Goal: Task Accomplishment & Management: Complete application form

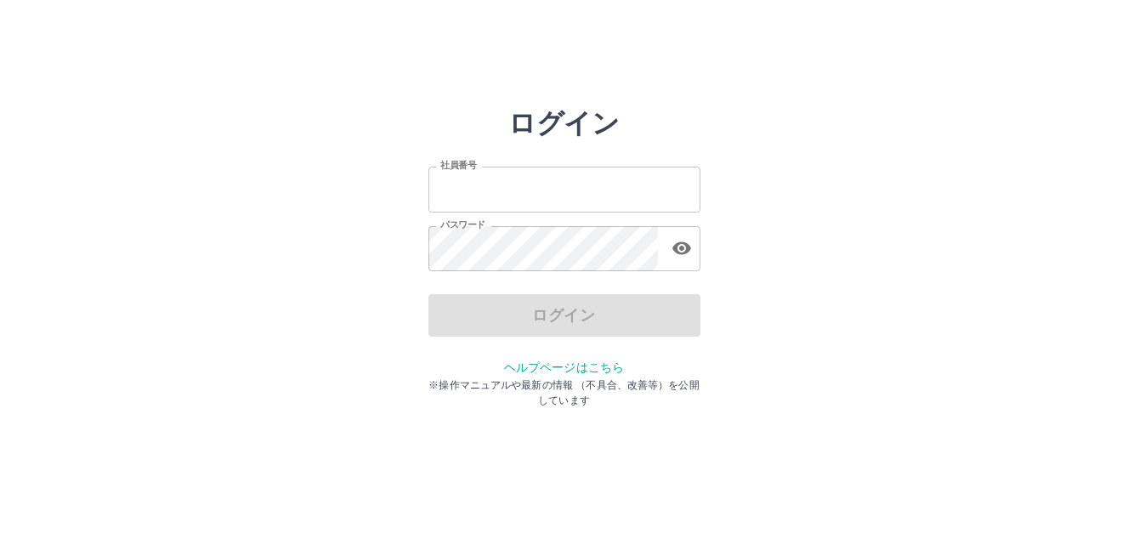
type input "*******"
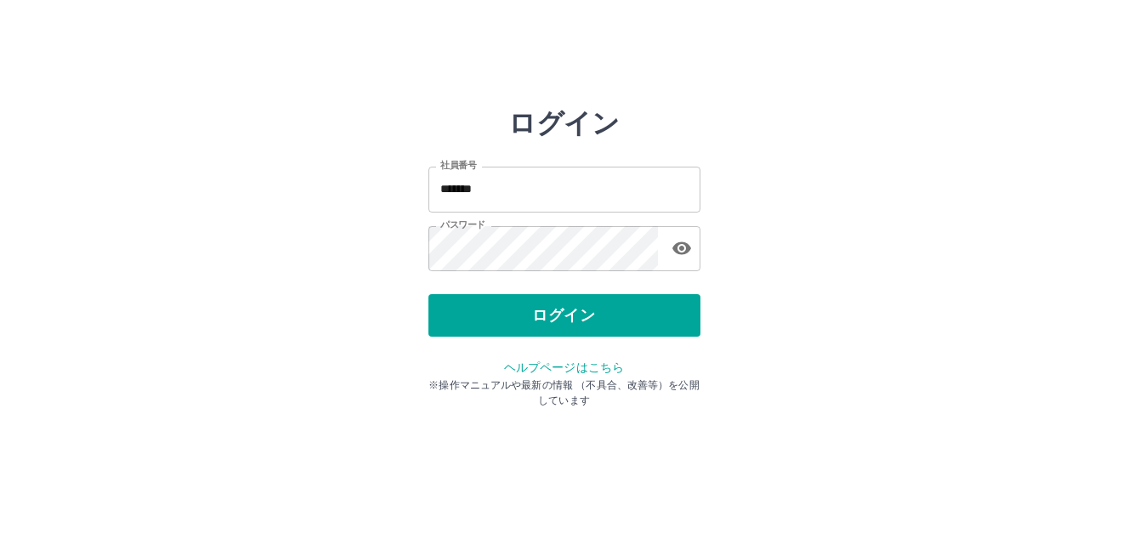
click at [587, 314] on div "ログイン" at bounding box center [564, 315] width 272 height 42
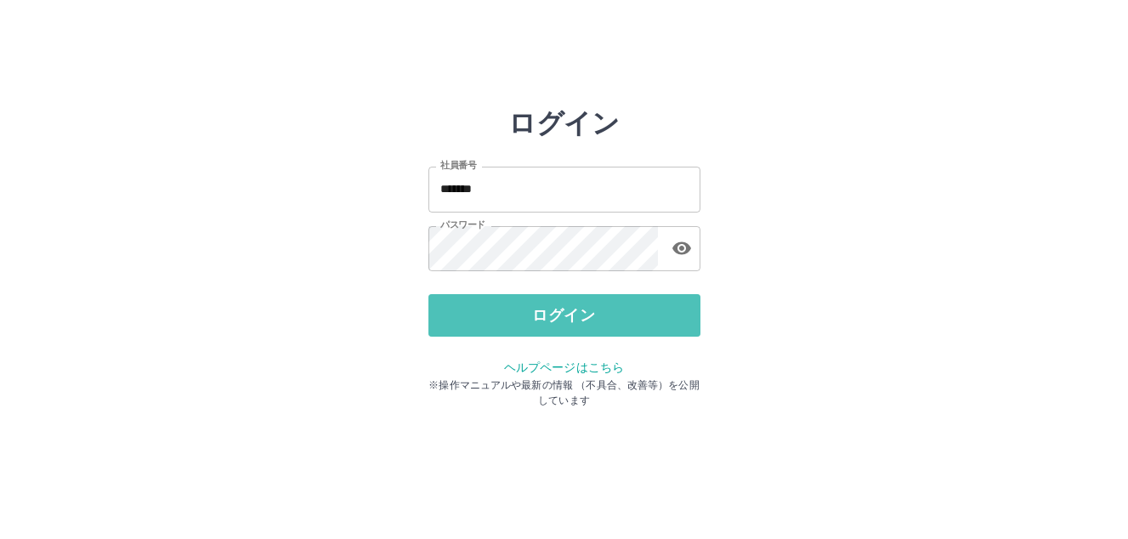
click at [587, 314] on button "ログイン" at bounding box center [564, 315] width 272 height 42
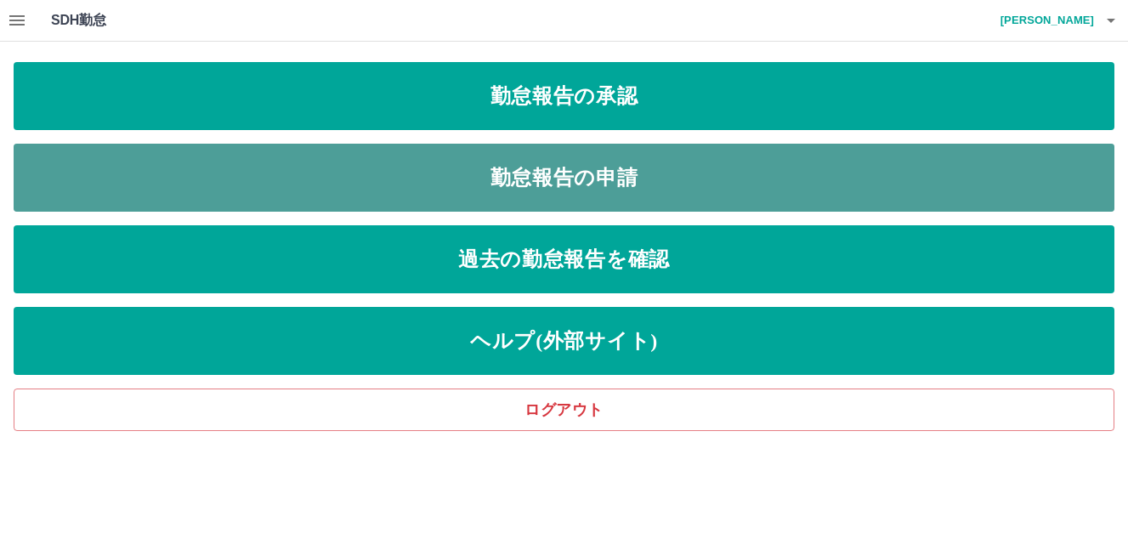
click at [549, 192] on link "勤怠報告の申請" at bounding box center [564, 178] width 1101 height 68
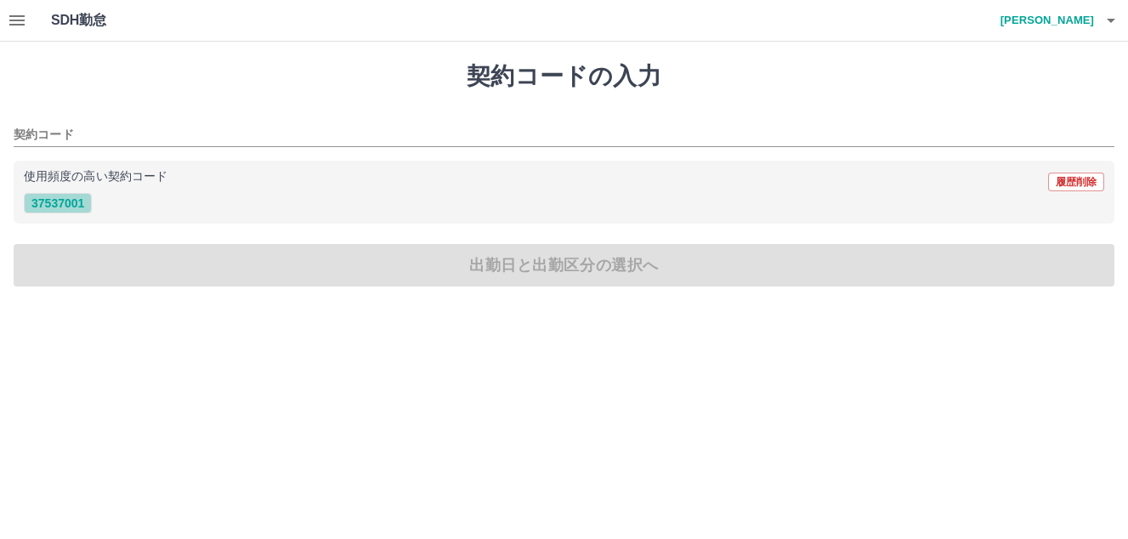
click at [62, 206] on button "37537001" at bounding box center [58, 203] width 68 height 20
type input "********"
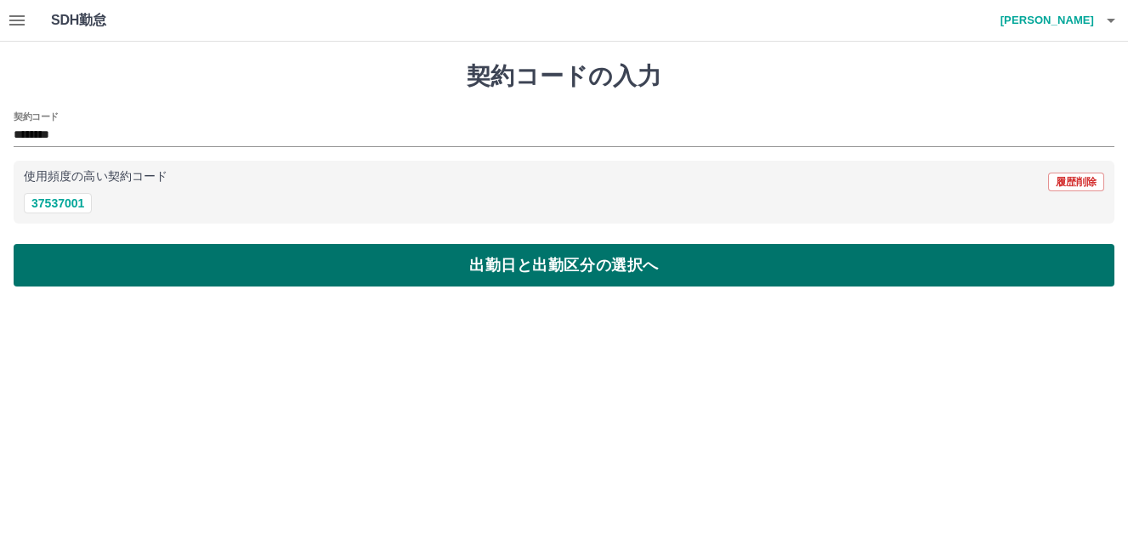
click at [474, 258] on button "出勤日と出勤区分の選択へ" at bounding box center [564, 265] width 1101 height 42
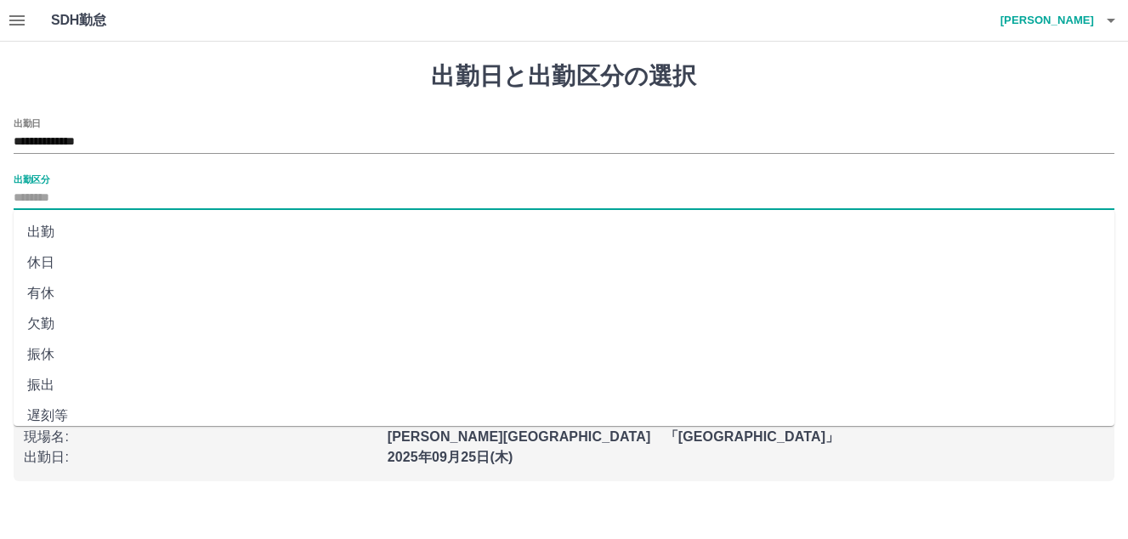
click at [68, 199] on input "出勤区分" at bounding box center [564, 198] width 1101 height 21
click at [57, 240] on li "出勤" at bounding box center [564, 232] width 1101 height 31
type input "**"
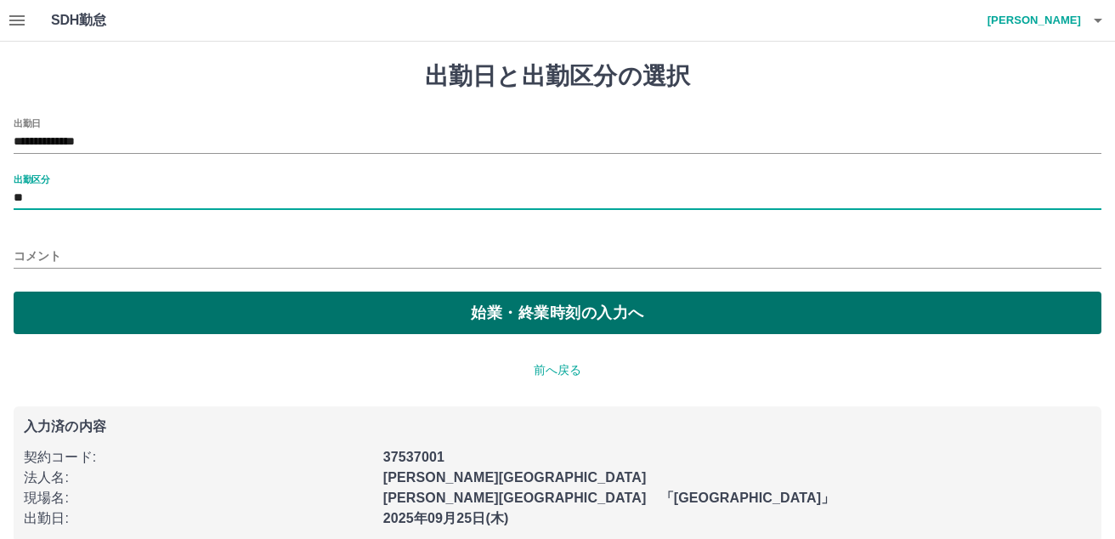
click at [502, 319] on button "始業・終業時刻の入力へ" at bounding box center [558, 313] width 1088 height 42
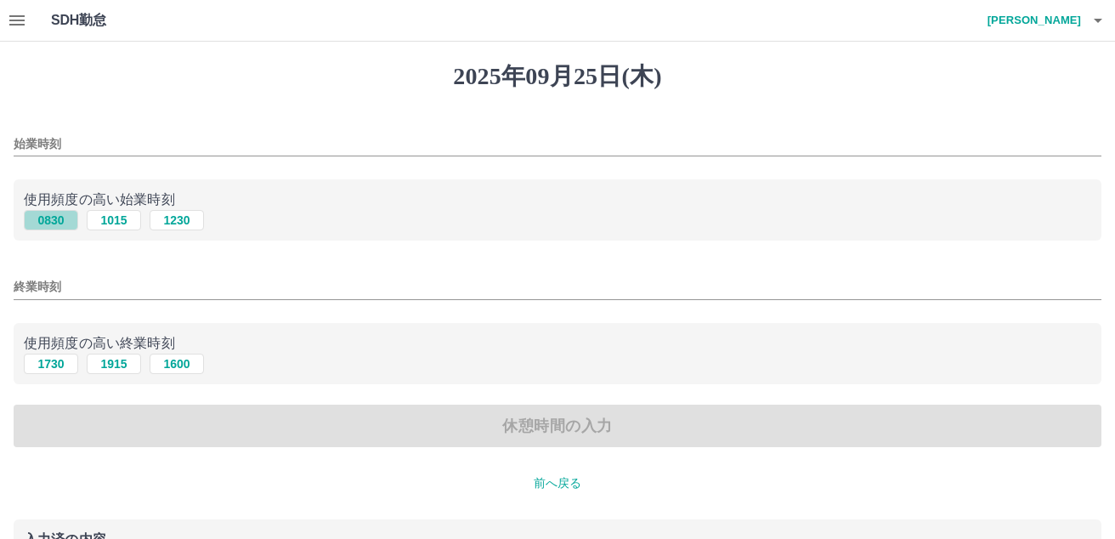
click at [59, 217] on button "0830" at bounding box center [51, 220] width 54 height 20
type input "****"
click at [54, 364] on button "1730" at bounding box center [51, 364] width 54 height 20
type input "****"
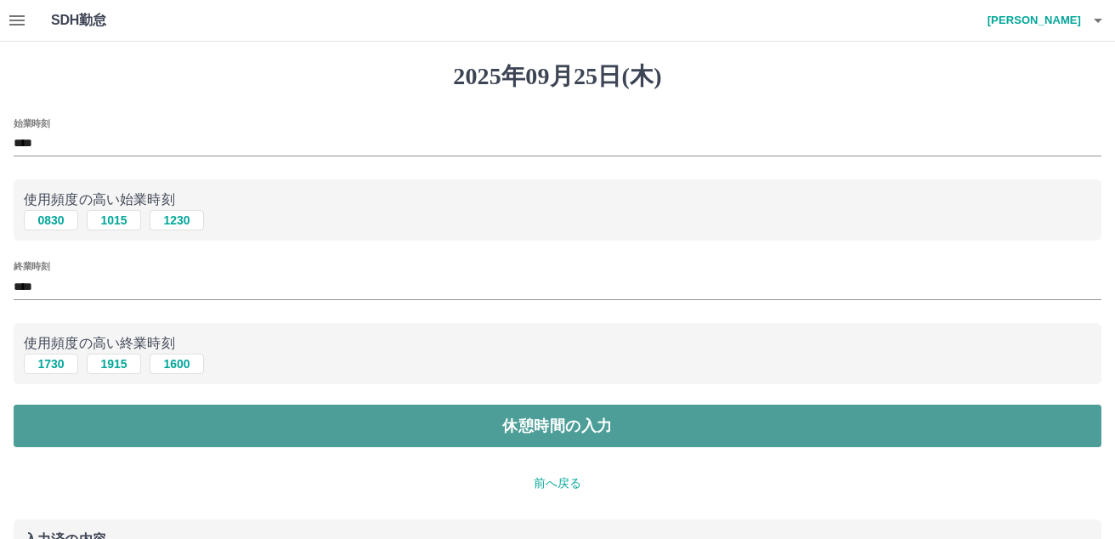
click at [562, 427] on button "休憩時間の入力" at bounding box center [558, 426] width 1088 height 42
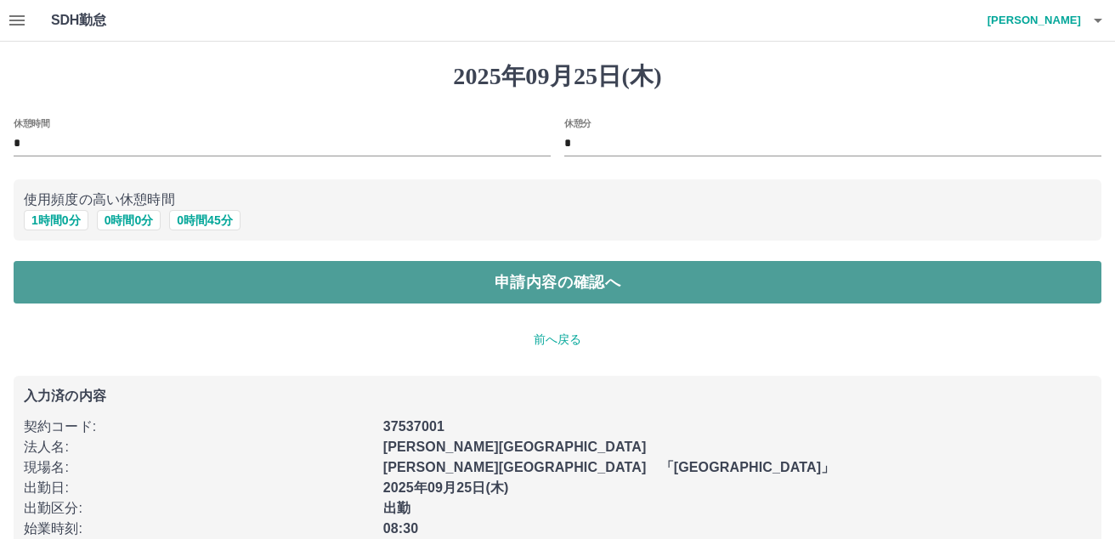
click at [587, 285] on button "申請内容の確認へ" at bounding box center [558, 282] width 1088 height 42
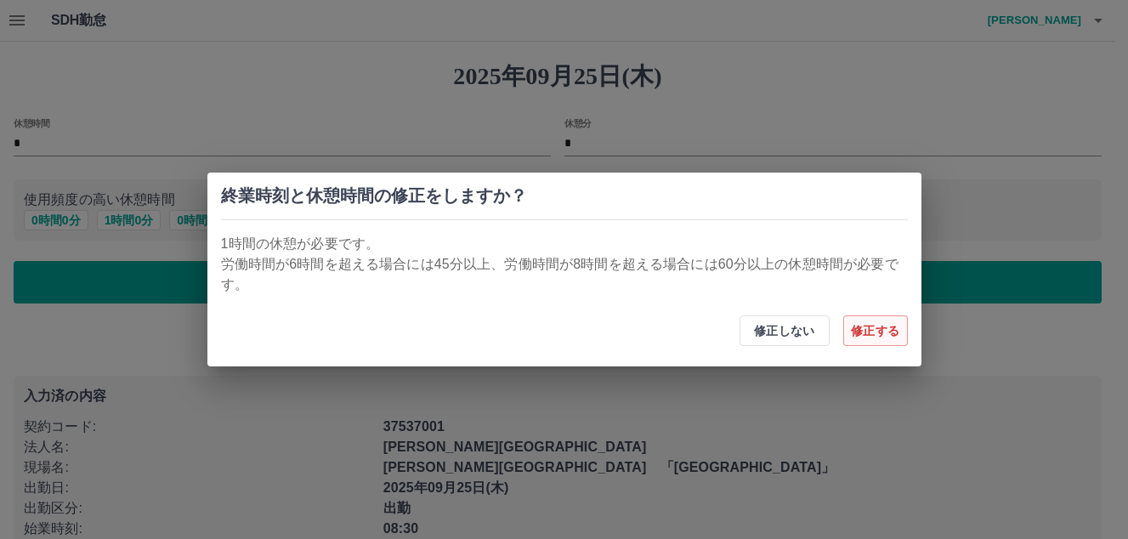
click at [864, 330] on button "修正する" at bounding box center [875, 330] width 65 height 31
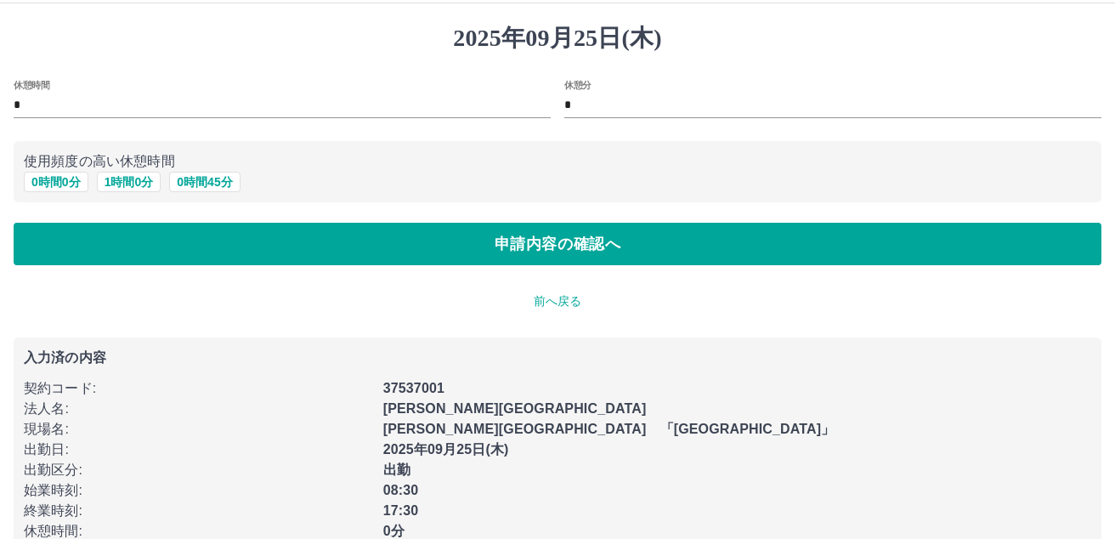
scroll to position [75, 0]
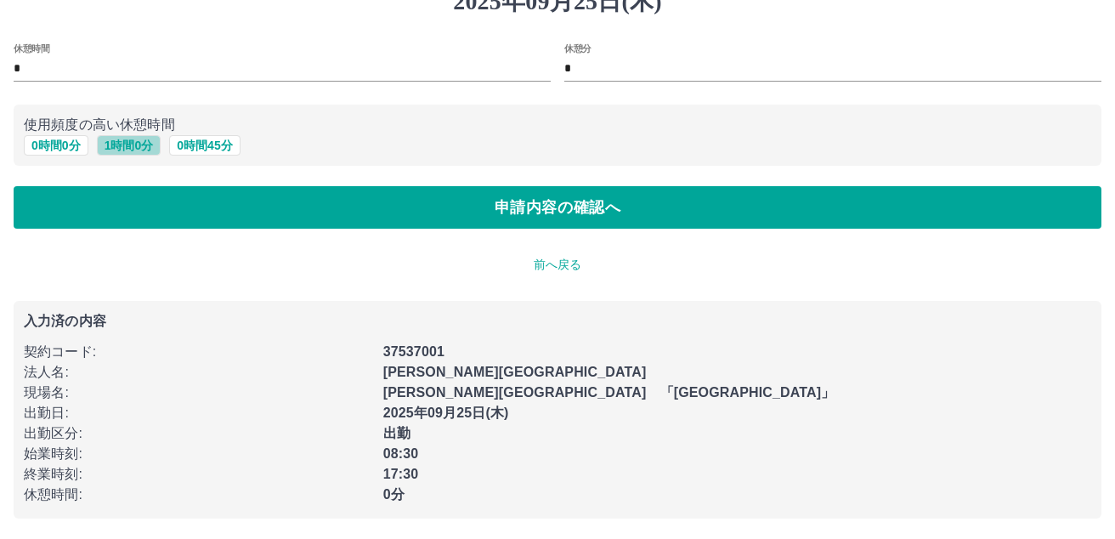
click at [134, 141] on button "1 時間 0 分" at bounding box center [129, 145] width 65 height 20
type input "*"
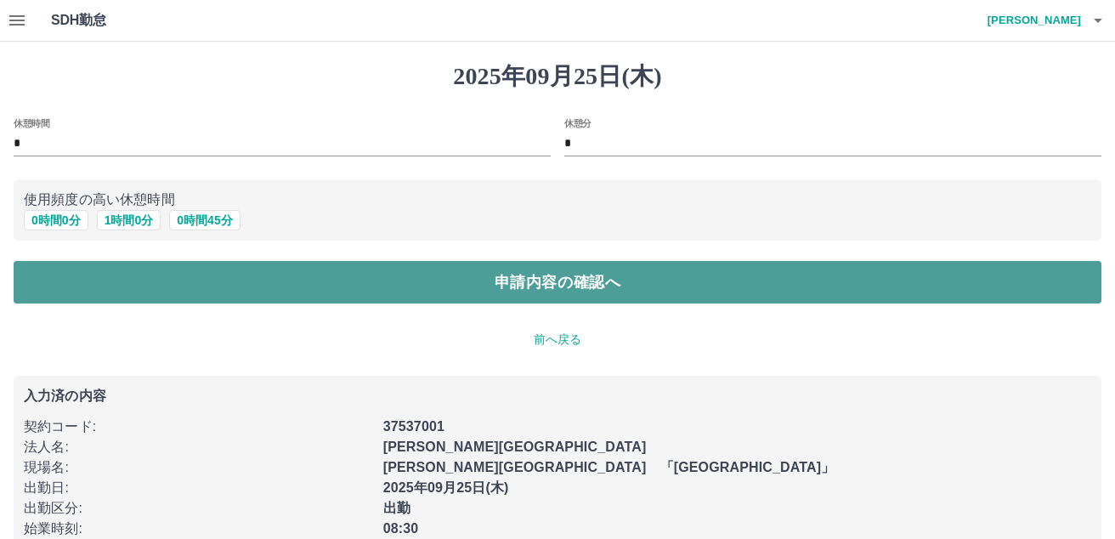
click at [578, 285] on button "申請内容の確認へ" at bounding box center [558, 282] width 1088 height 42
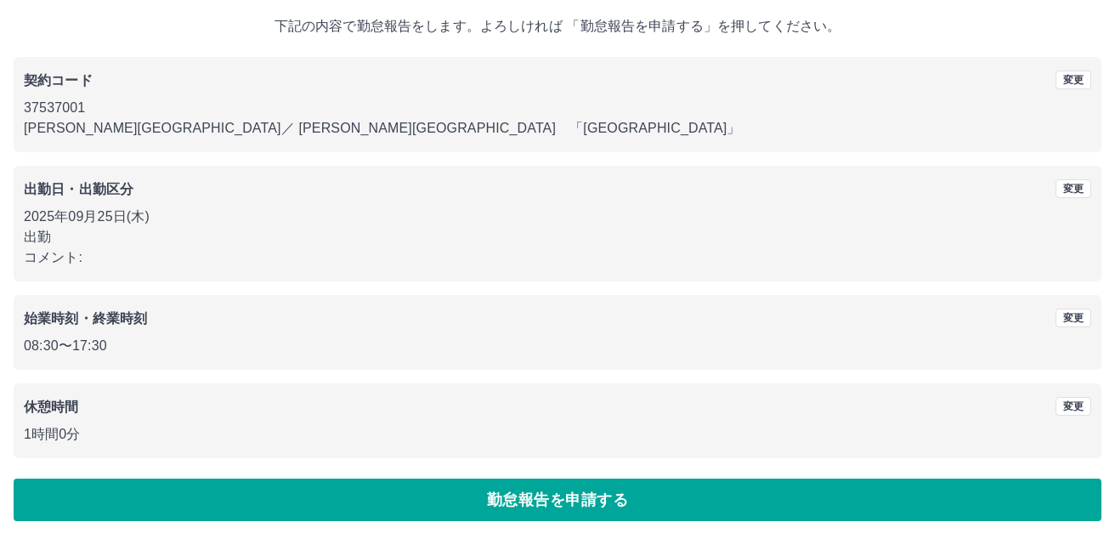
scroll to position [98, 0]
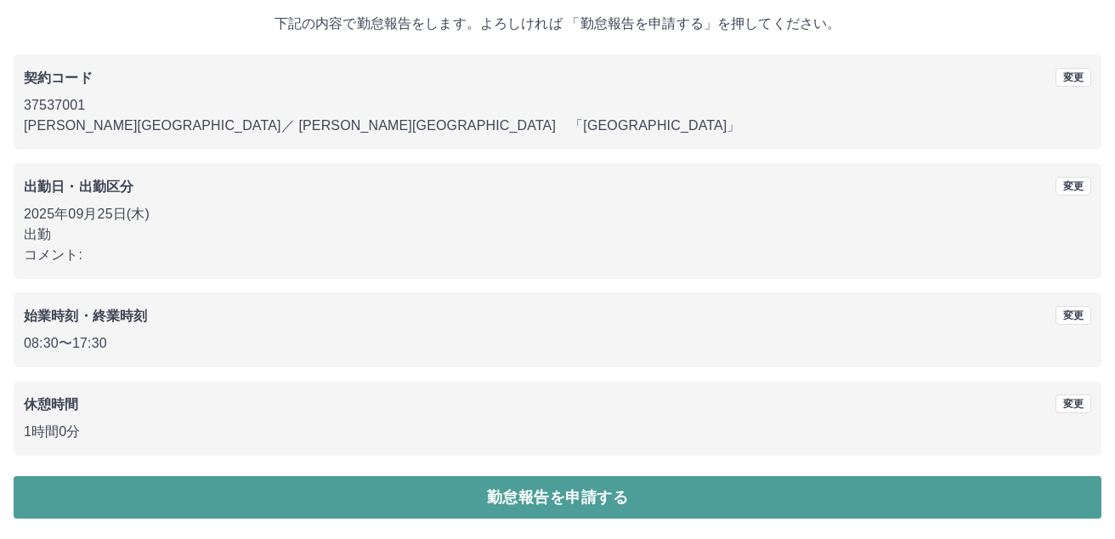
click at [563, 487] on button "勤怠報告を申請する" at bounding box center [558, 497] width 1088 height 42
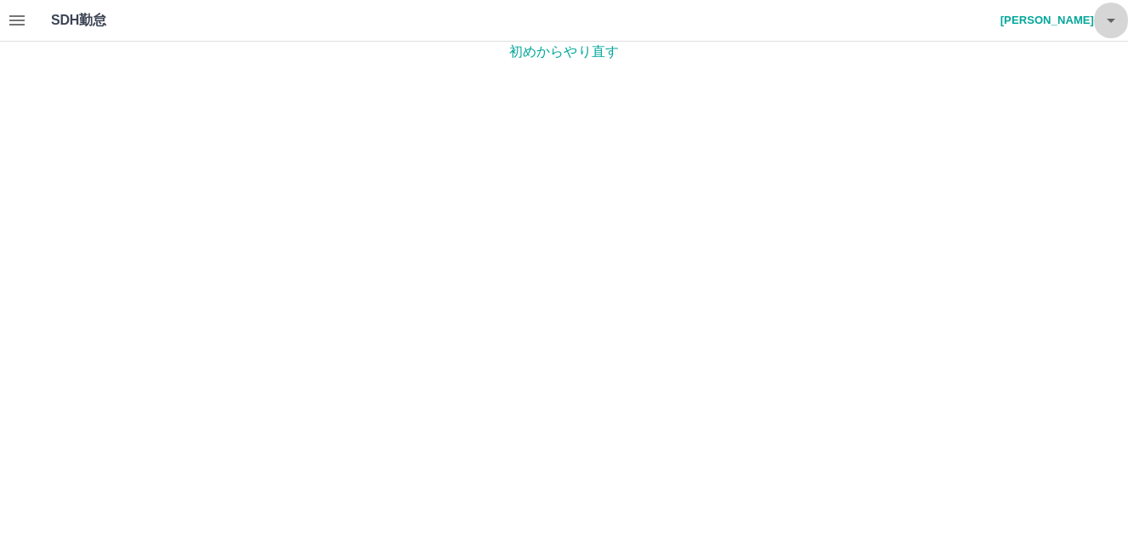
click at [1117, 28] on icon "button" at bounding box center [1111, 20] width 20 height 20
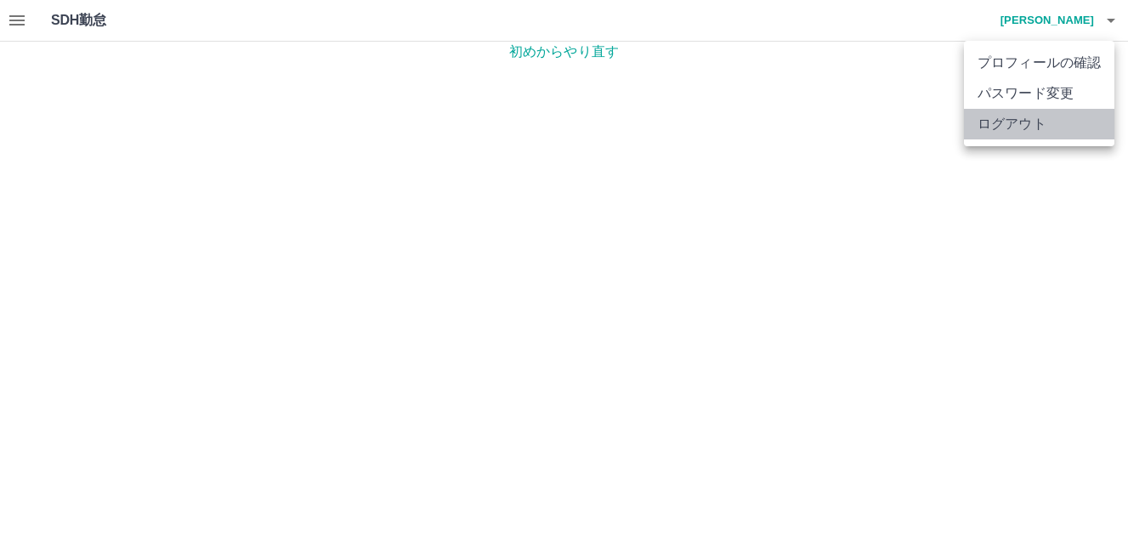
click at [1023, 119] on li "ログアウト" at bounding box center [1039, 124] width 150 height 31
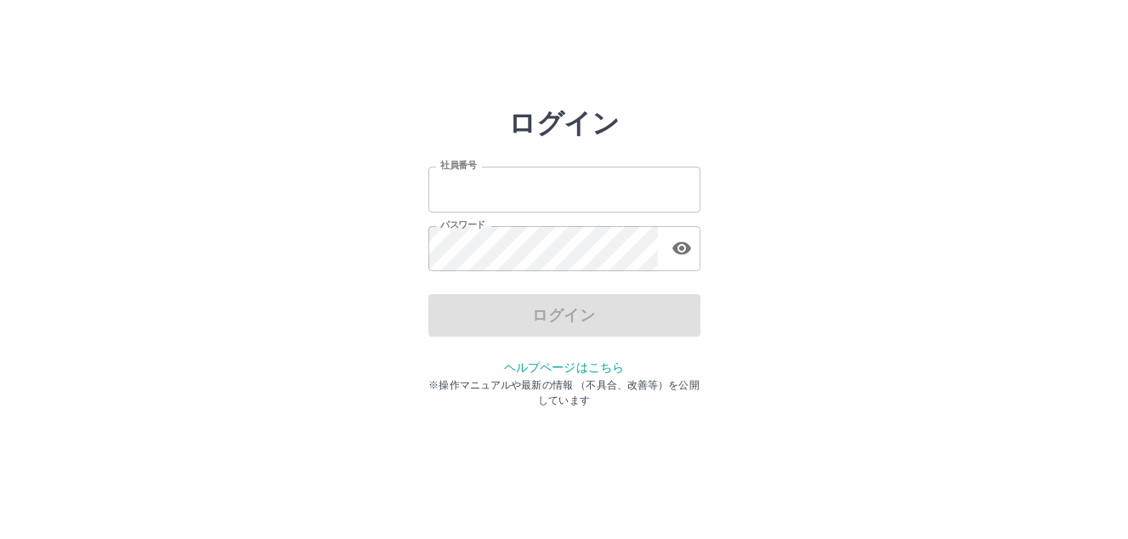
type input "*******"
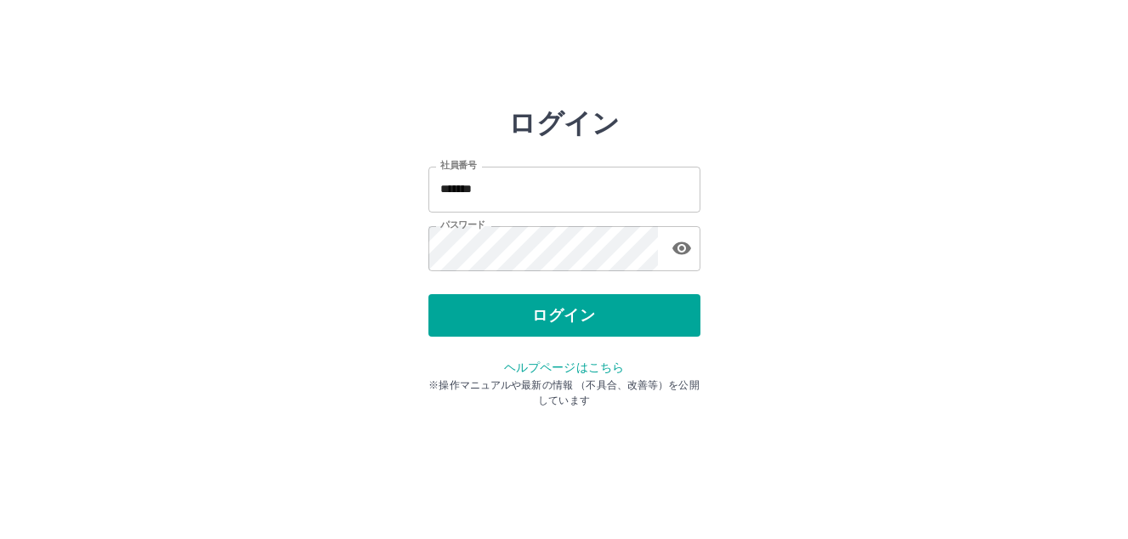
click at [550, 323] on div "ログイン" at bounding box center [564, 315] width 272 height 42
click at [550, 323] on button "ログイン" at bounding box center [564, 315] width 272 height 42
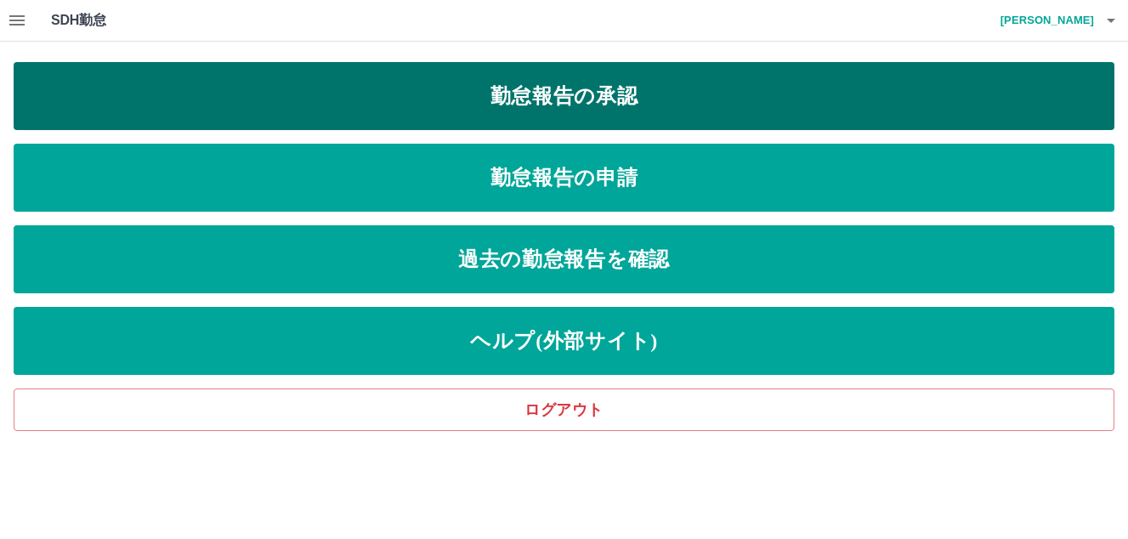
click at [557, 98] on link "勤怠報告の承認" at bounding box center [564, 96] width 1101 height 68
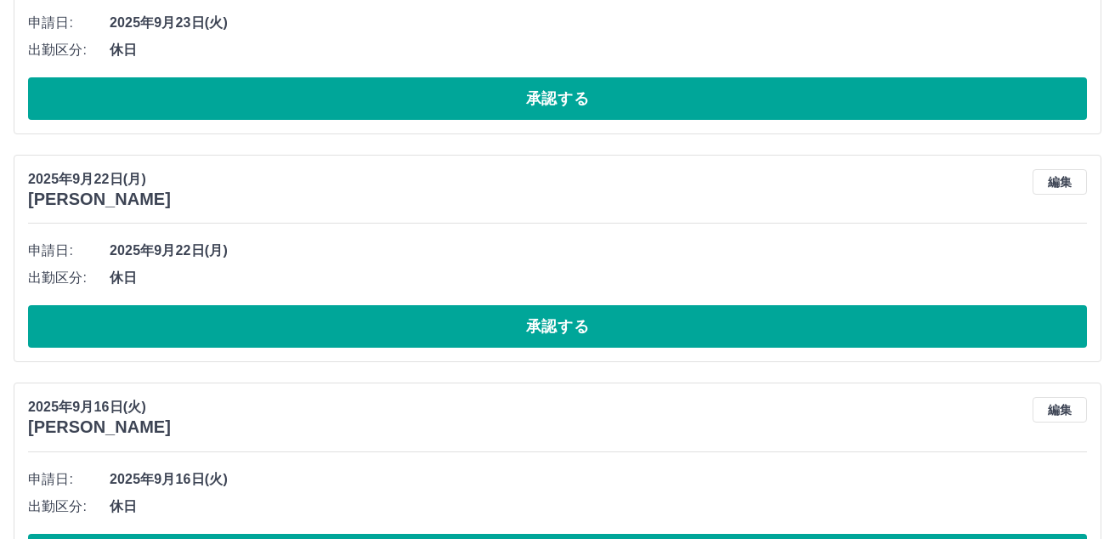
scroll to position [1521, 0]
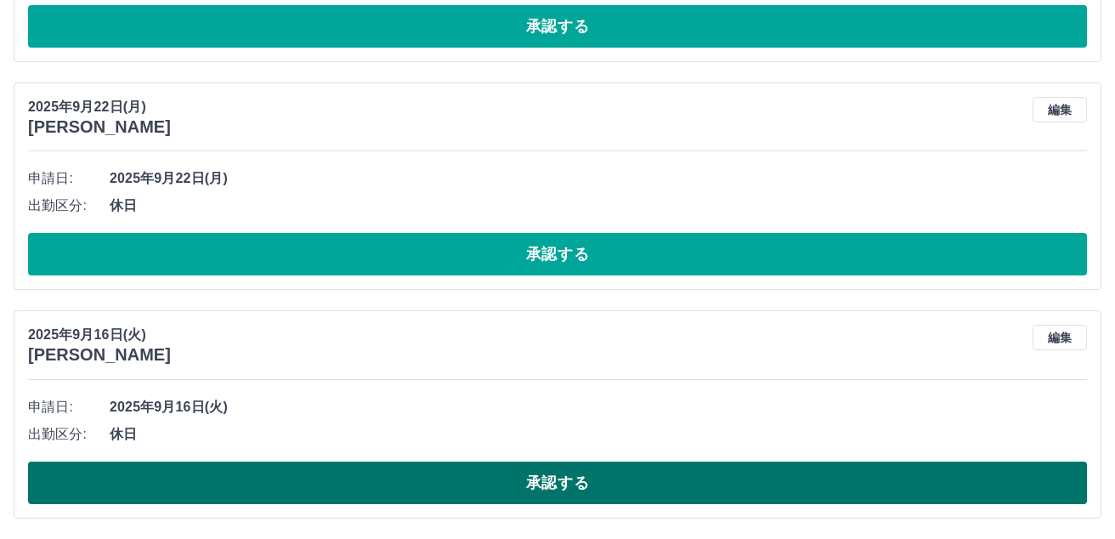
click at [569, 488] on button "承認する" at bounding box center [557, 483] width 1059 height 42
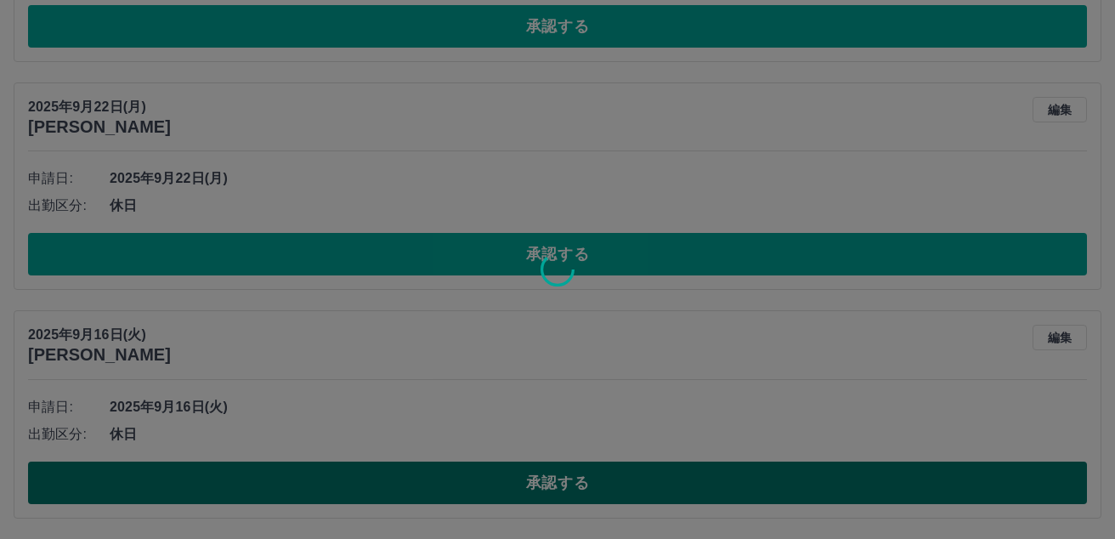
scroll to position [1292, 0]
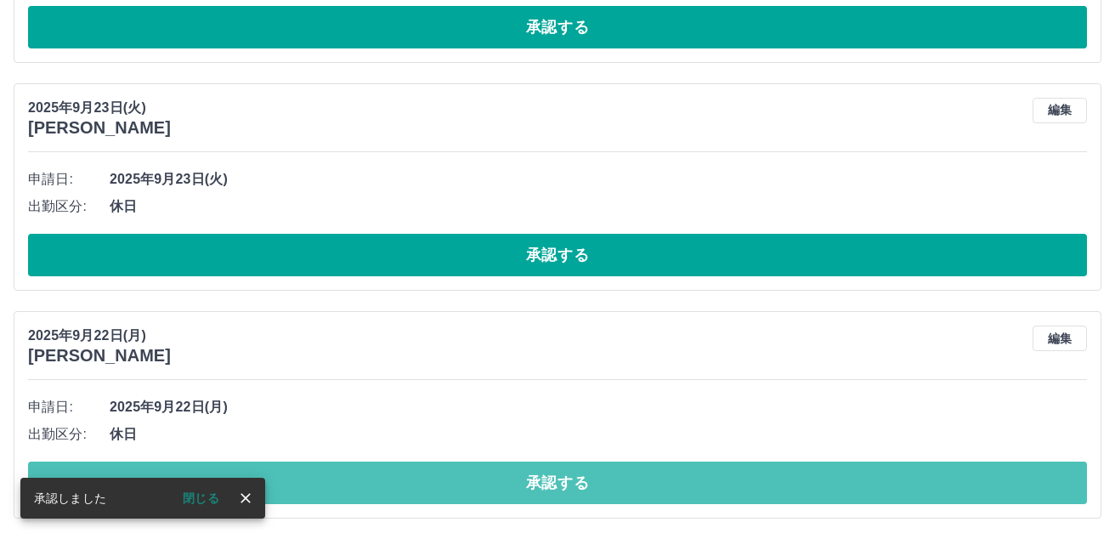
click at [569, 488] on button "承認する" at bounding box center [557, 483] width 1059 height 42
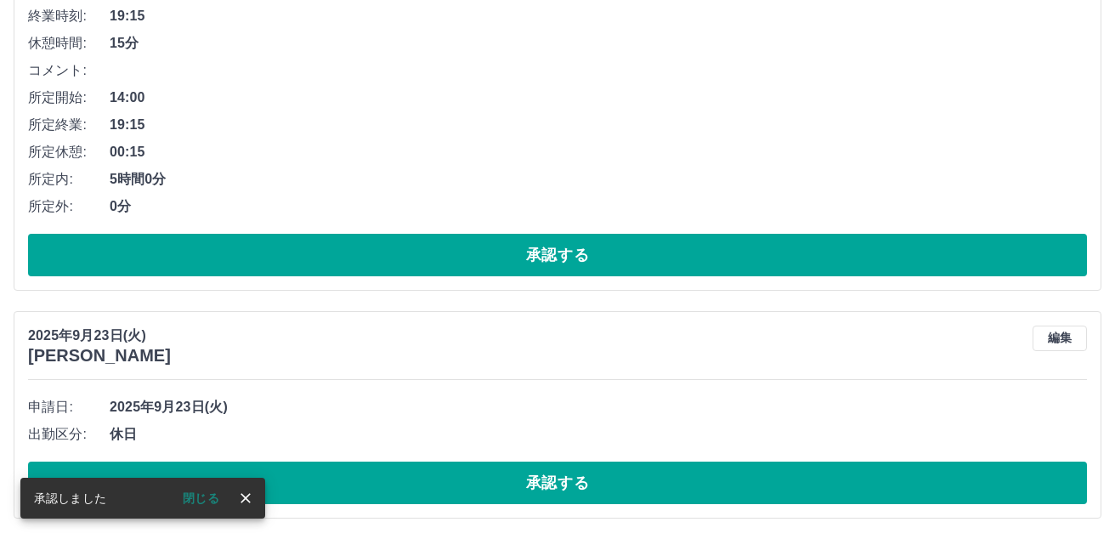
scroll to position [1064, 0]
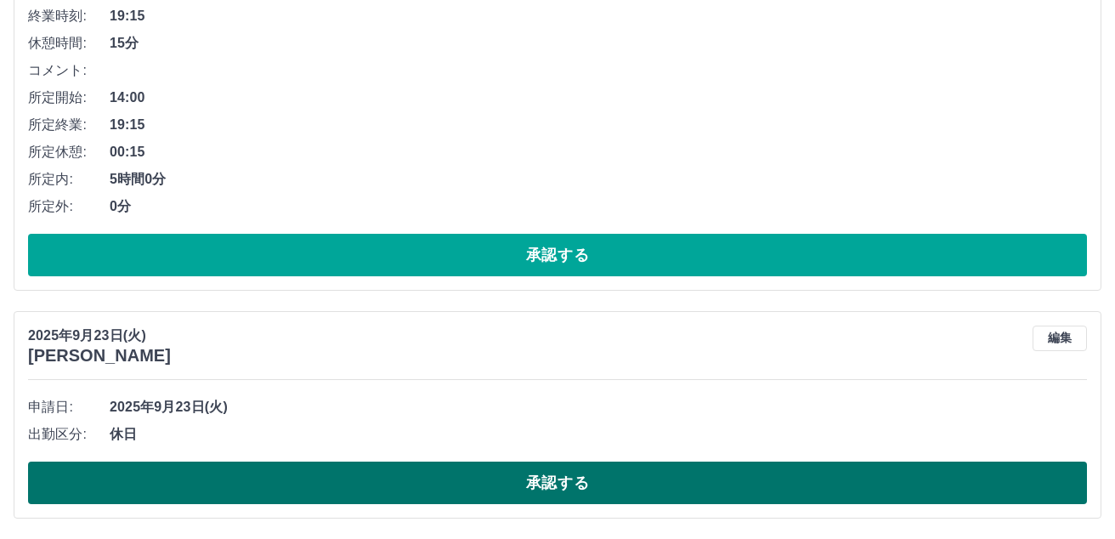
click at [557, 467] on button "承認する" at bounding box center [557, 483] width 1059 height 42
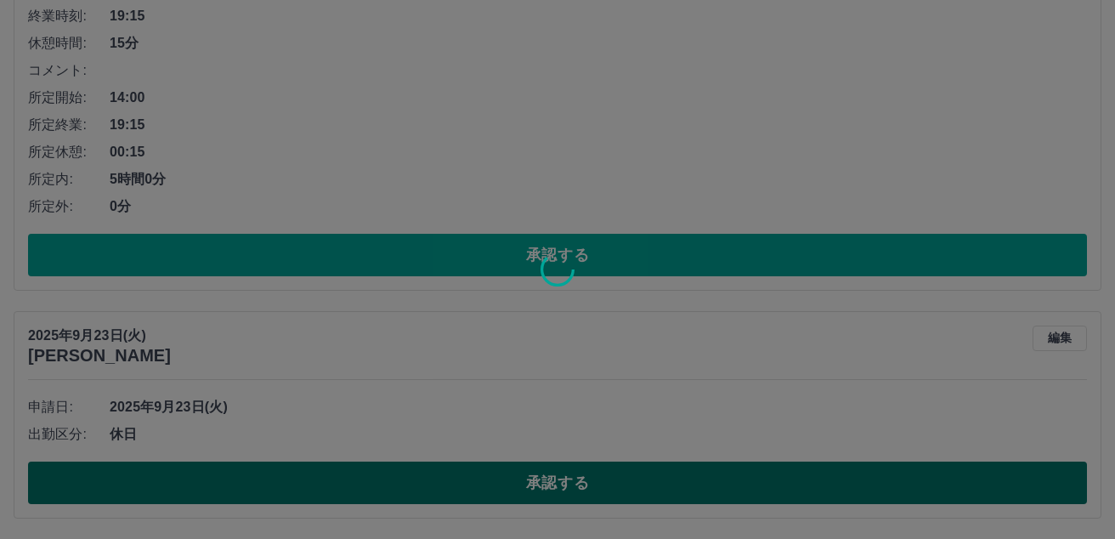
scroll to position [836, 0]
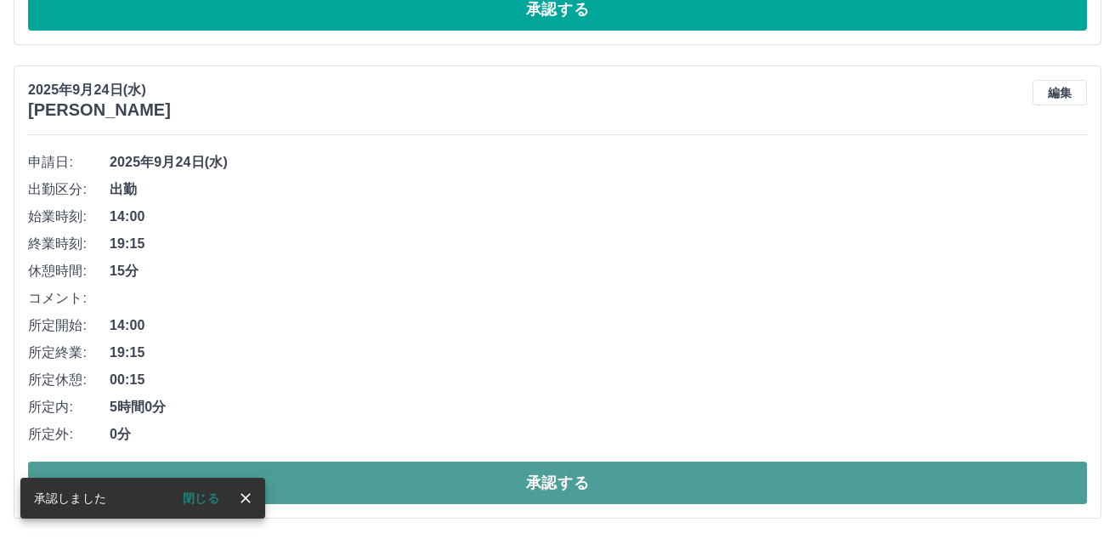
click at [558, 477] on button "承認する" at bounding box center [557, 483] width 1059 height 42
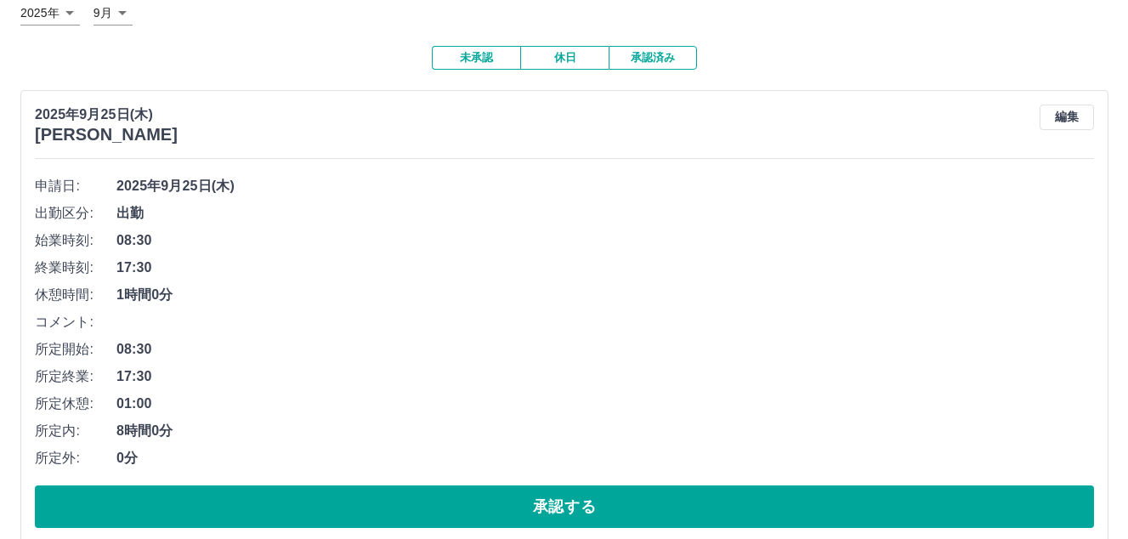
scroll to position [0, 0]
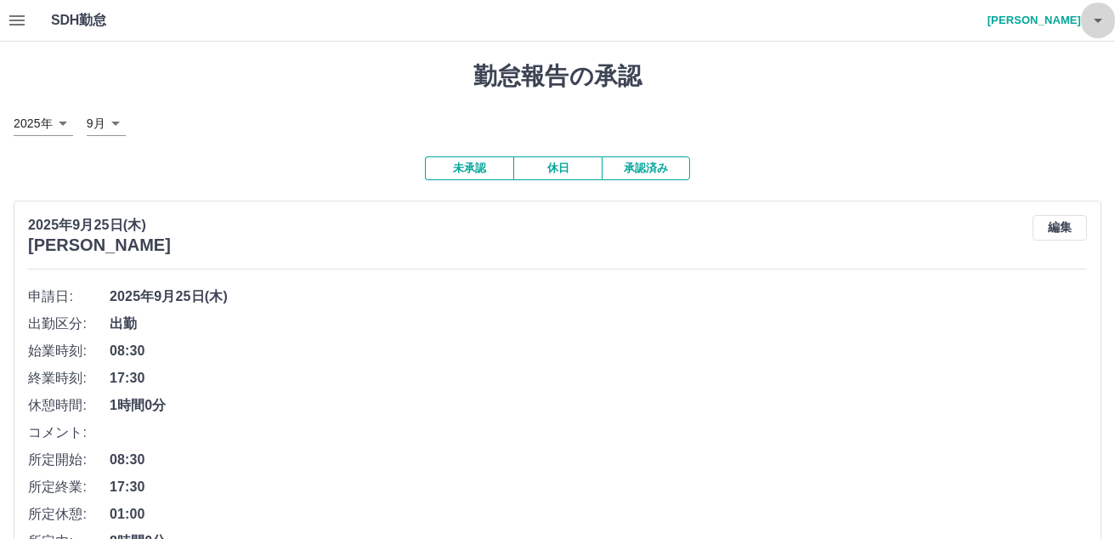
click at [1096, 22] on icon "button" at bounding box center [1098, 20] width 20 height 20
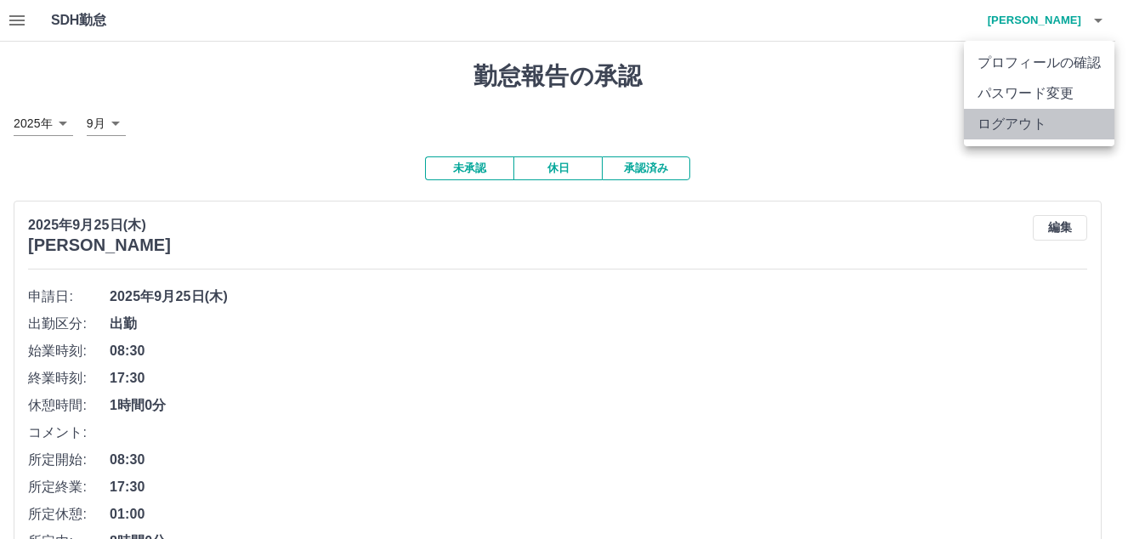
click at [1021, 121] on li "ログアウト" at bounding box center [1039, 124] width 150 height 31
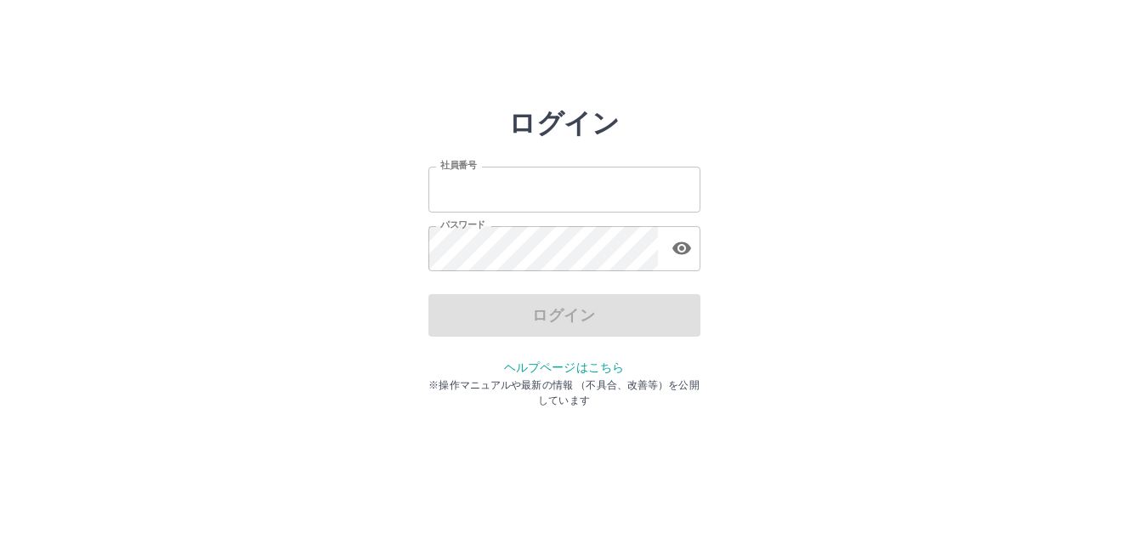
type input "*******"
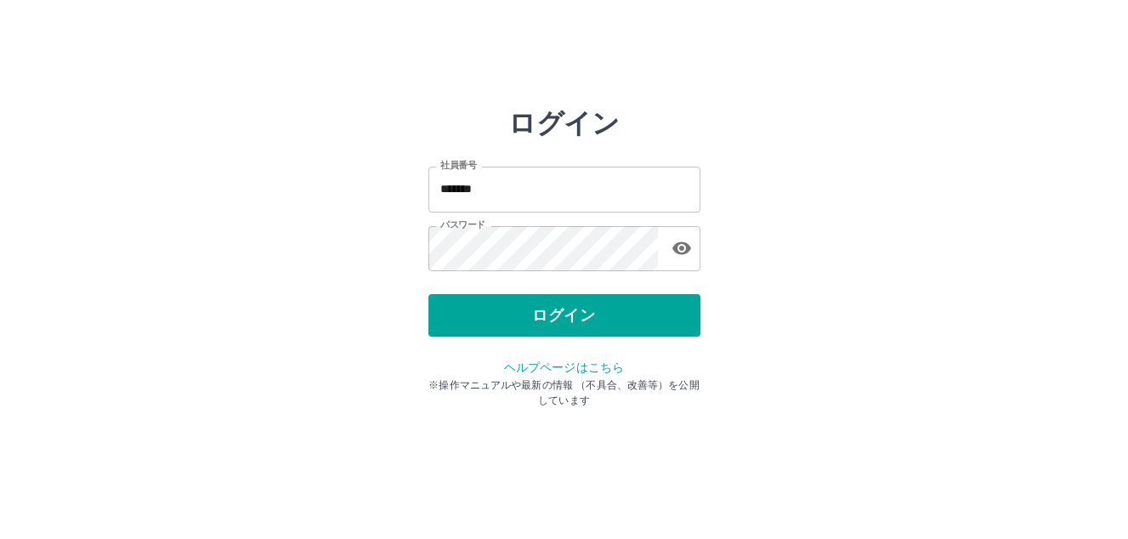
click at [588, 318] on div "ログイン" at bounding box center [564, 315] width 272 height 42
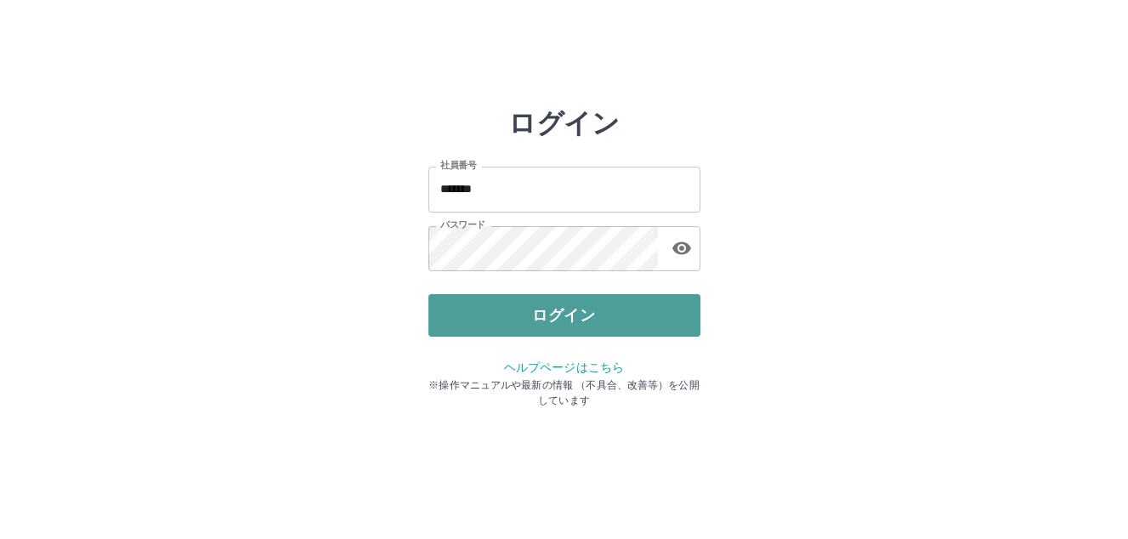
click at [588, 317] on button "ログイン" at bounding box center [564, 315] width 272 height 42
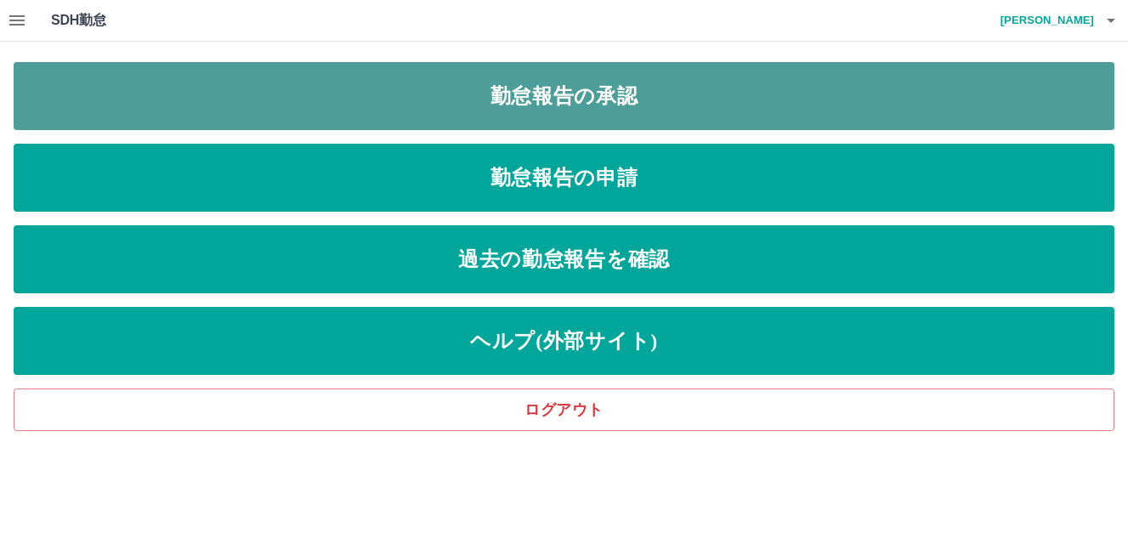
click at [566, 107] on link "勤怠報告の承認" at bounding box center [564, 96] width 1101 height 68
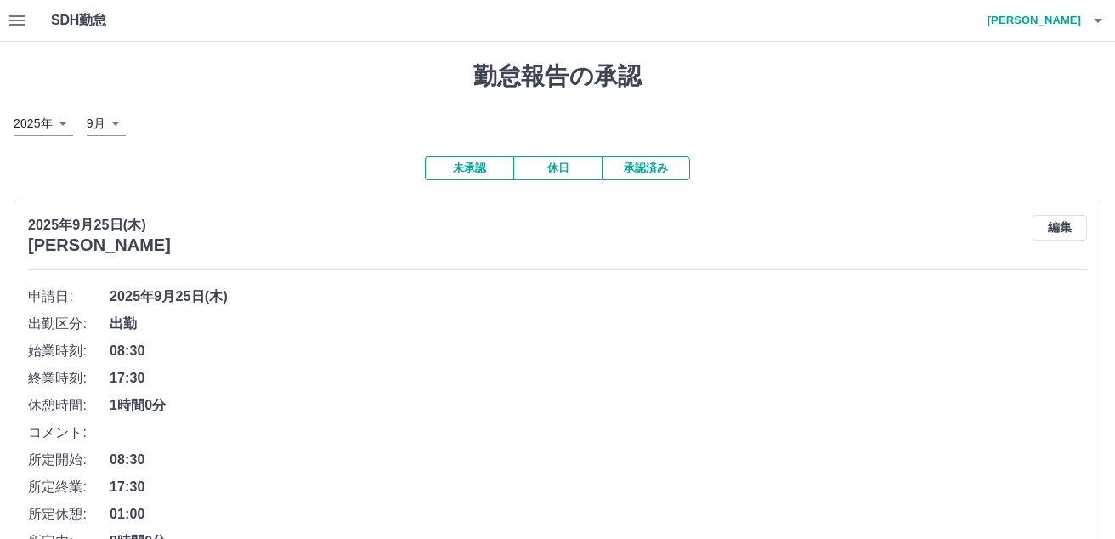
click at [640, 170] on button "承認済み" at bounding box center [646, 168] width 88 height 24
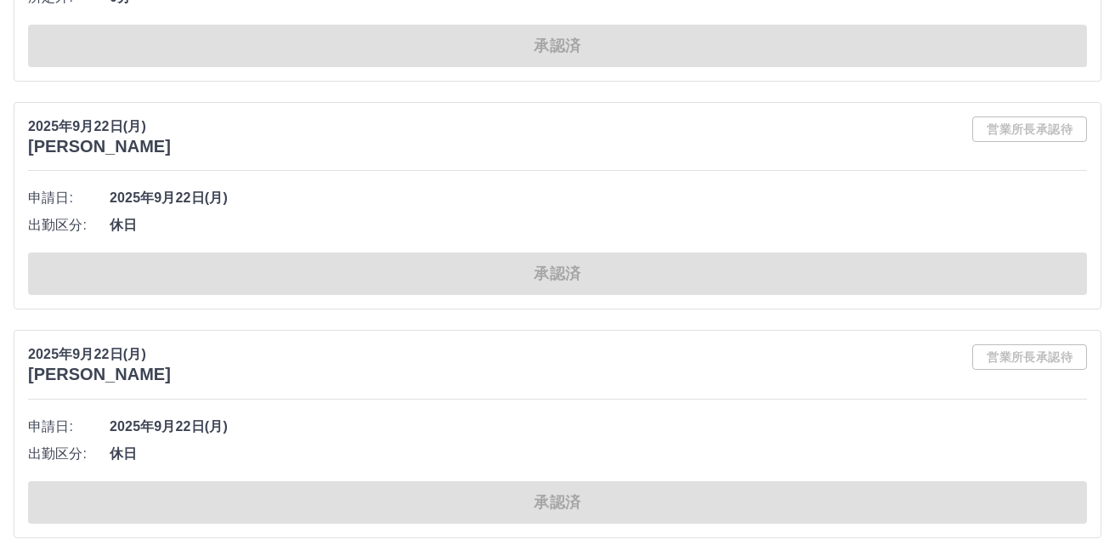
scroll to position [5610, 0]
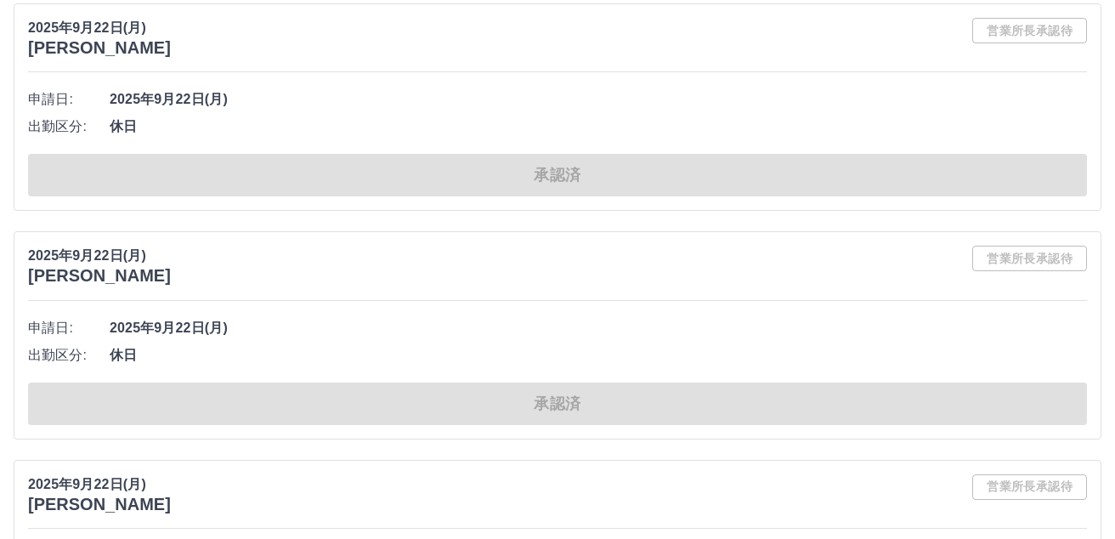
click at [856, 64] on div "2025年9月22日(月) 髙橋　恵子 営業所長承認待 申請日: 2025年9月22日(月) 出勤区分: 休日 承認済" at bounding box center [558, 106] width 1088 height 207
